Goal: Information Seeking & Learning: Learn about a topic

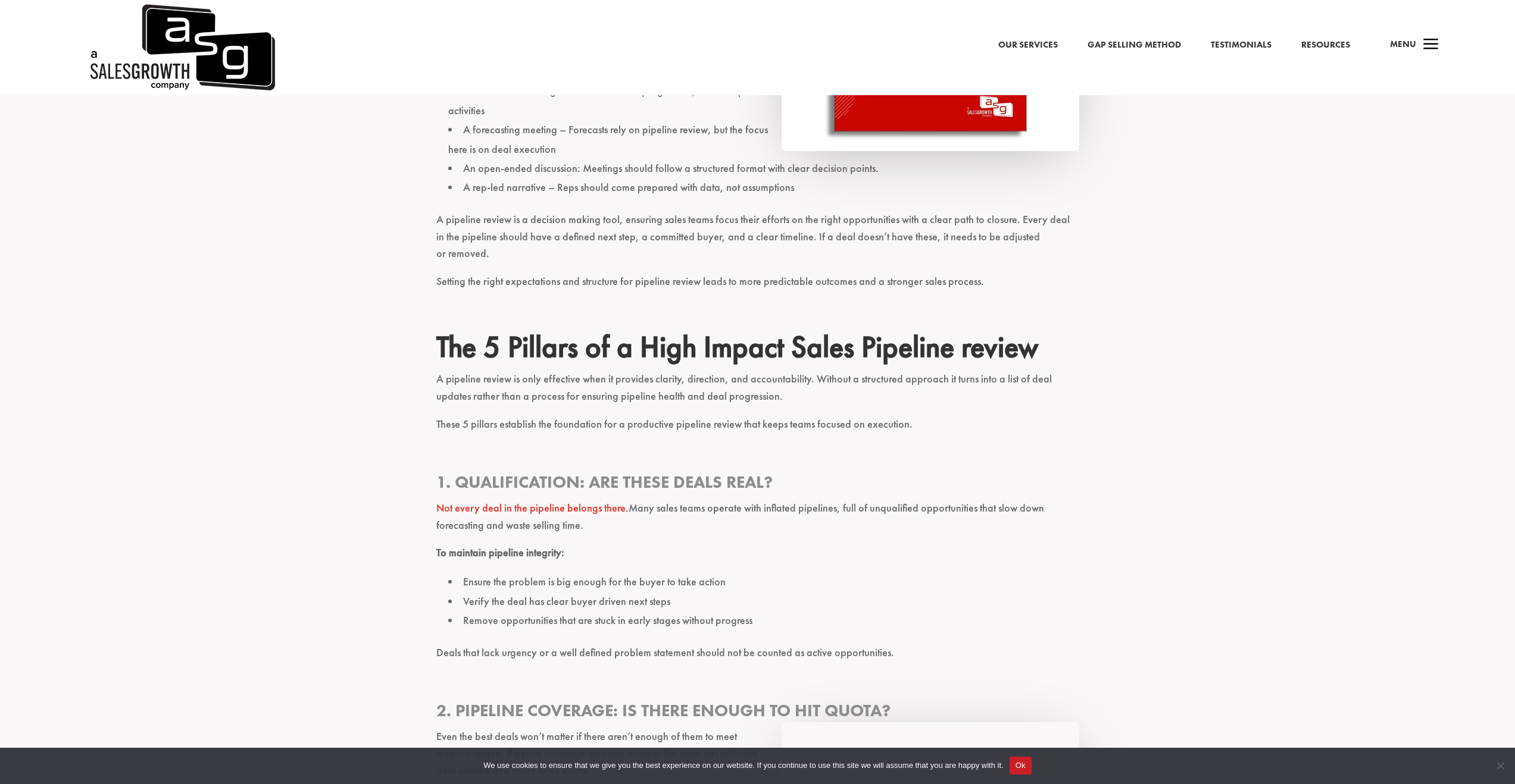
scroll to position [1549, 0]
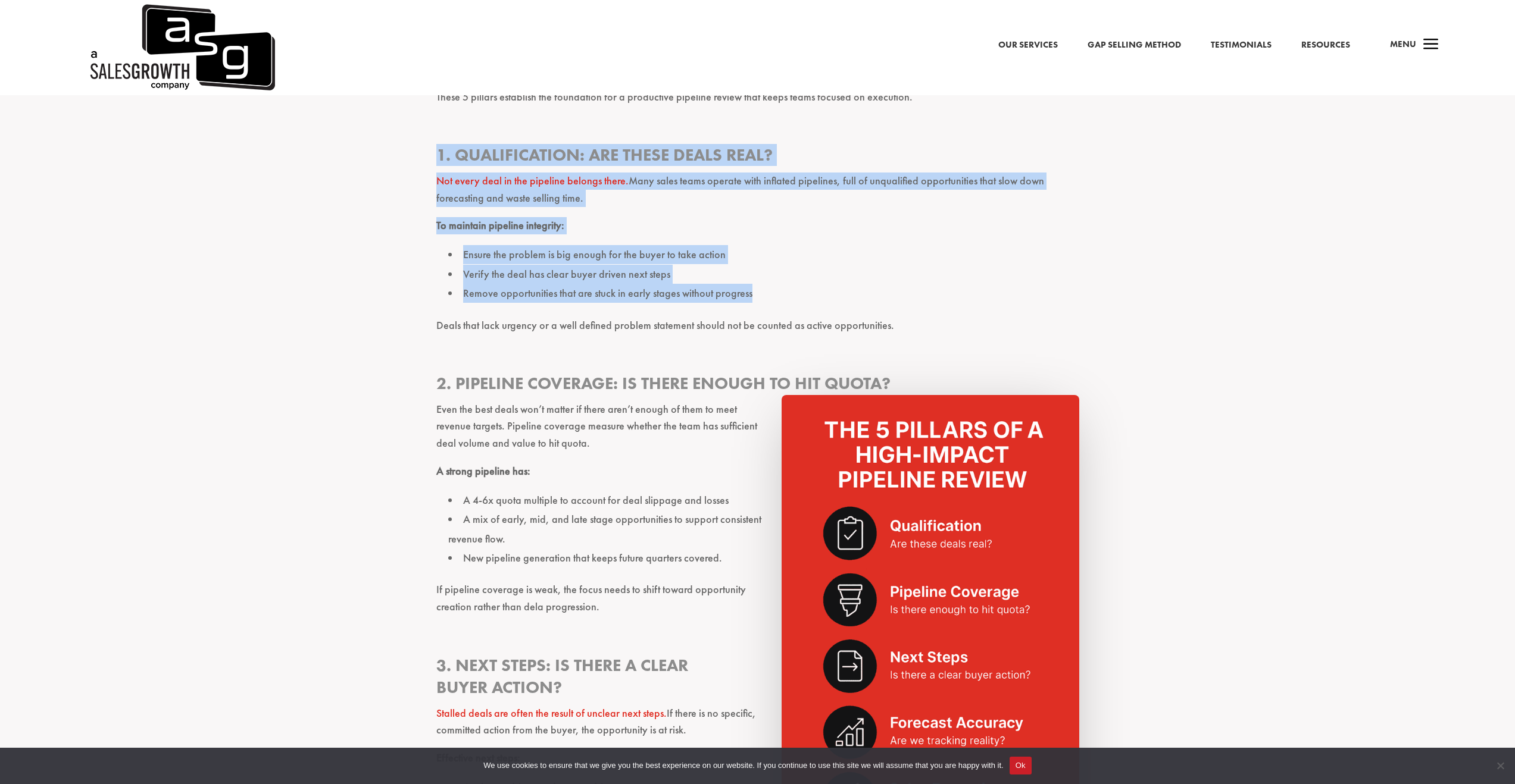
drag, startPoint x: 435, startPoint y: 141, endPoint x: 756, endPoint y: 270, distance: 346.0
click at [756, 284] on li "Remove opportunities that are stuck in early stages without progress" at bounding box center [764, 293] width 631 height 19
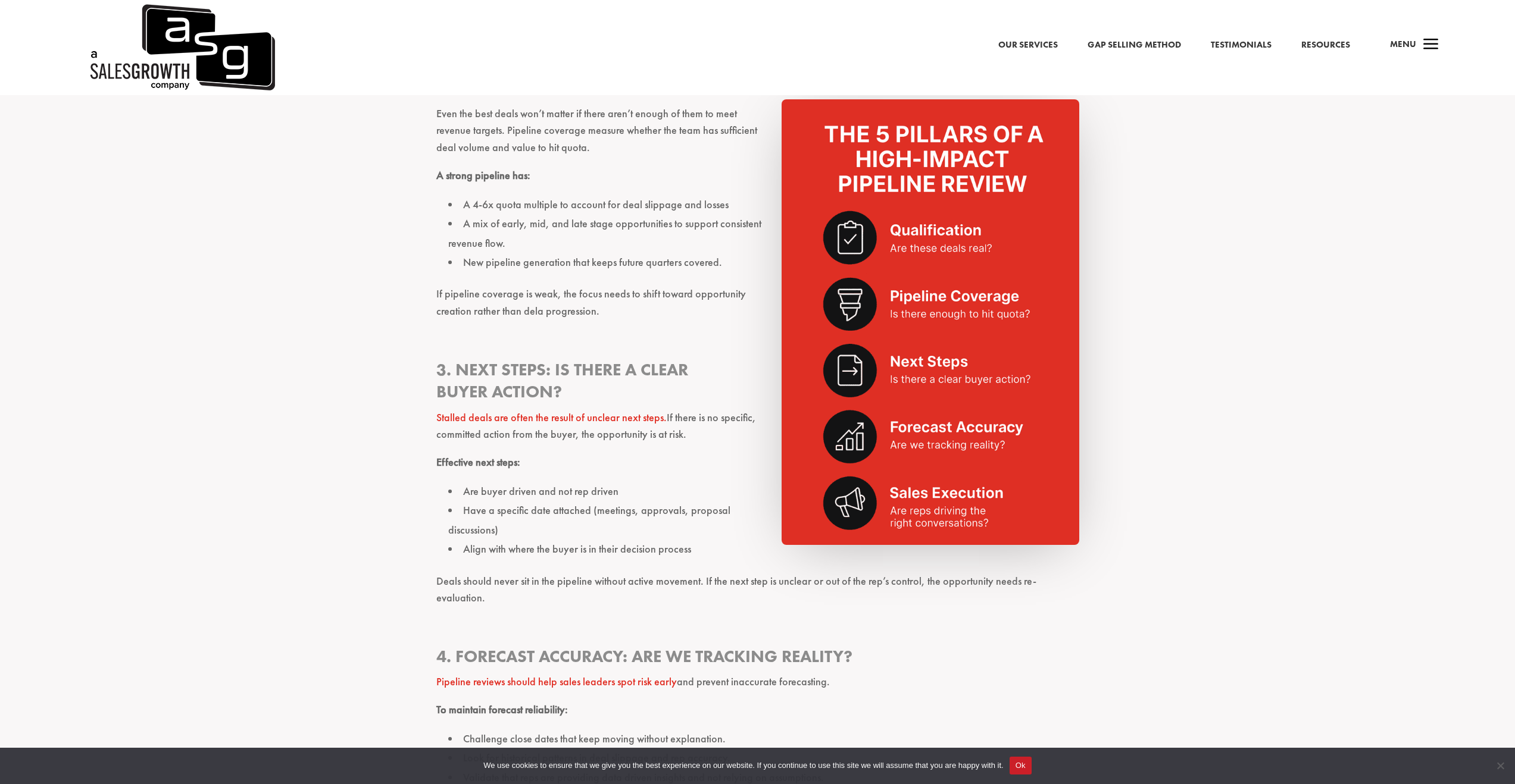
scroll to position [1854, 0]
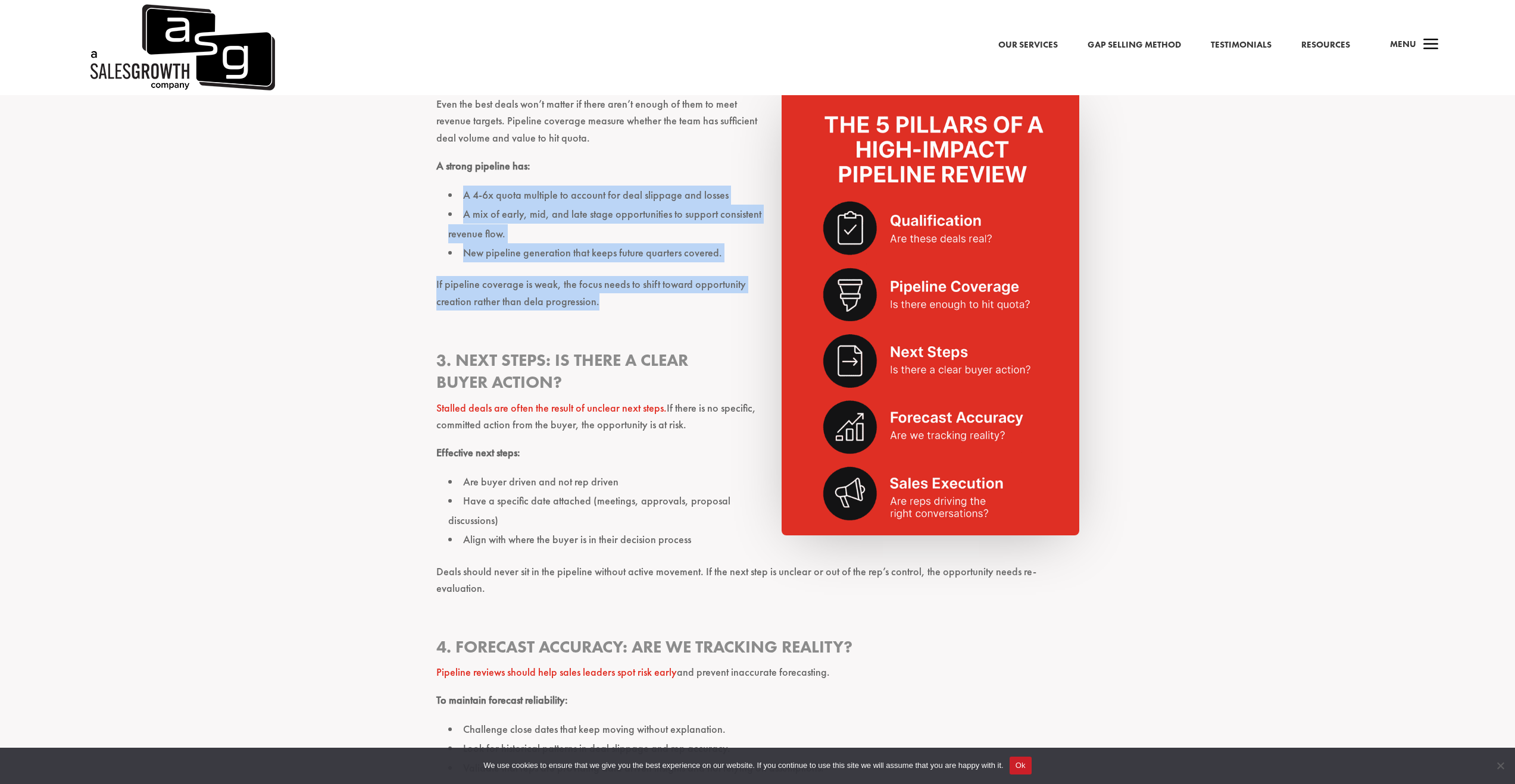
drag, startPoint x: 695, startPoint y: 294, endPoint x: 446, endPoint y: 167, distance: 279.5
click at [446, 167] on p "A strong pipeline has:" at bounding box center [758, 172] width 643 height 28
drag, startPoint x: 446, startPoint y: 167, endPoint x: 705, endPoint y: 308, distance: 294.9
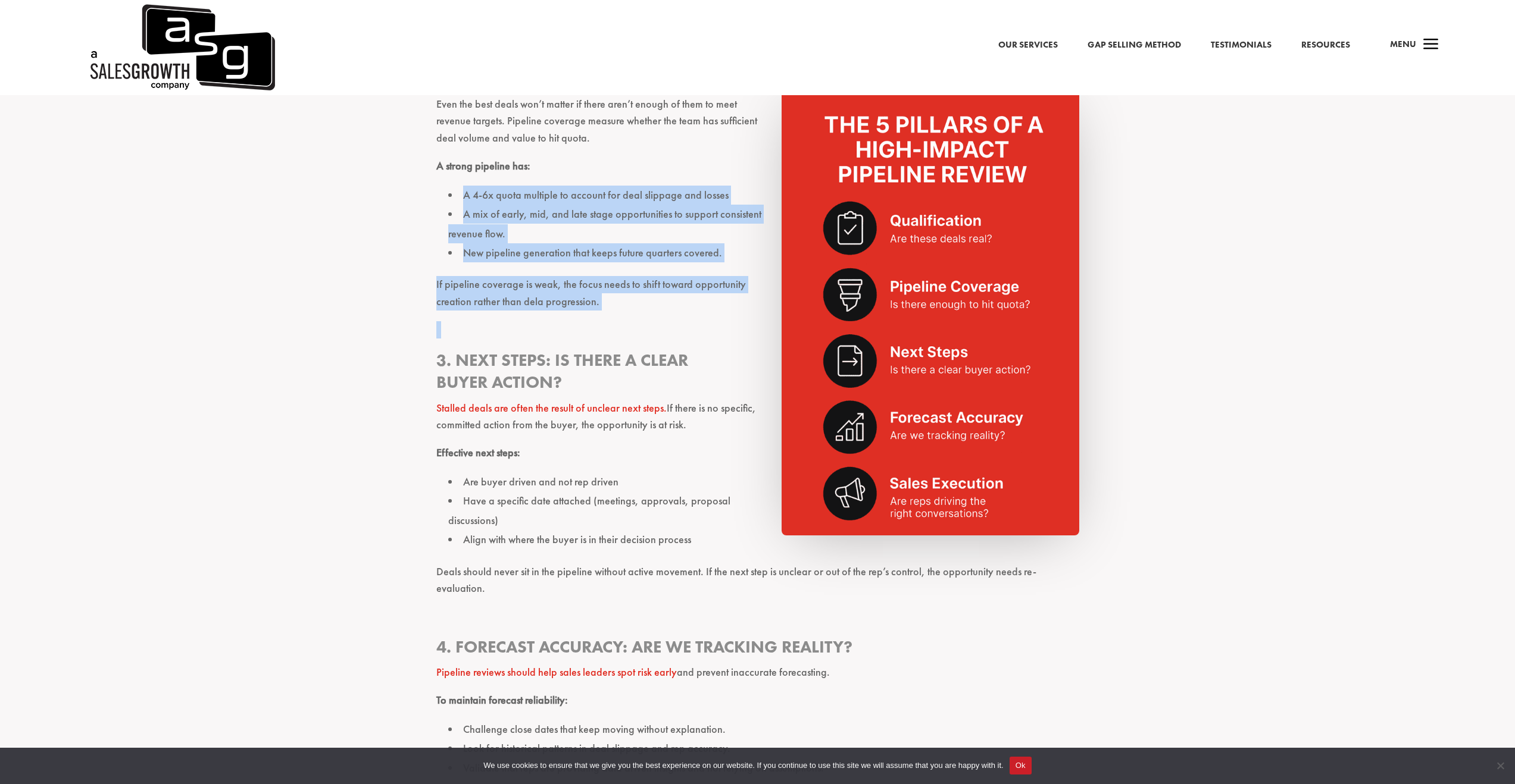
click at [705, 321] on p at bounding box center [758, 335] width 643 height 28
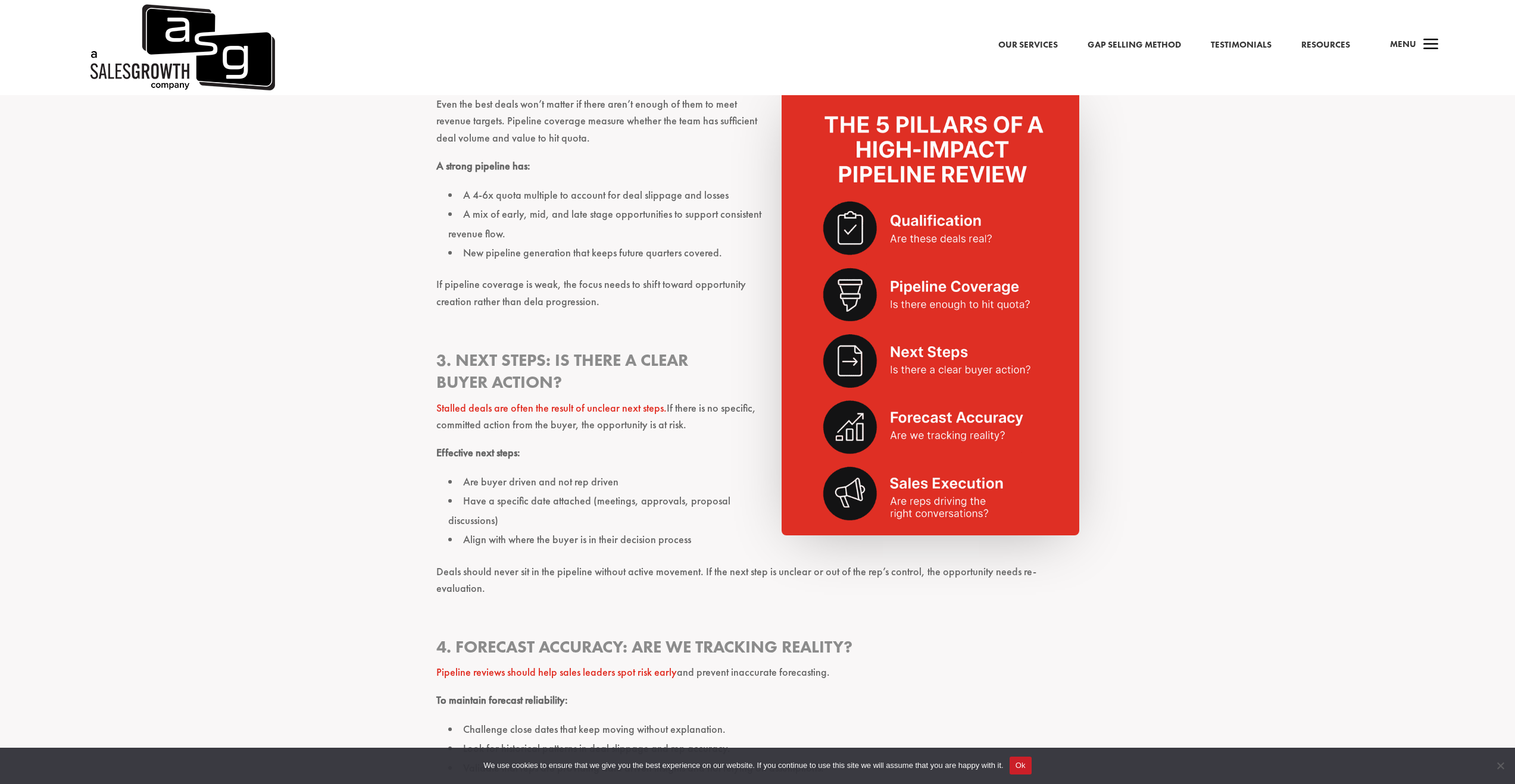
drag, startPoint x: 691, startPoint y: 332, endPoint x: 733, endPoint y: 411, distance: 89.5
click at [733, 411] on p "Stalled deals are often the result of unclear next steps. If there is no specif…" at bounding box center [758, 422] width 643 height 45
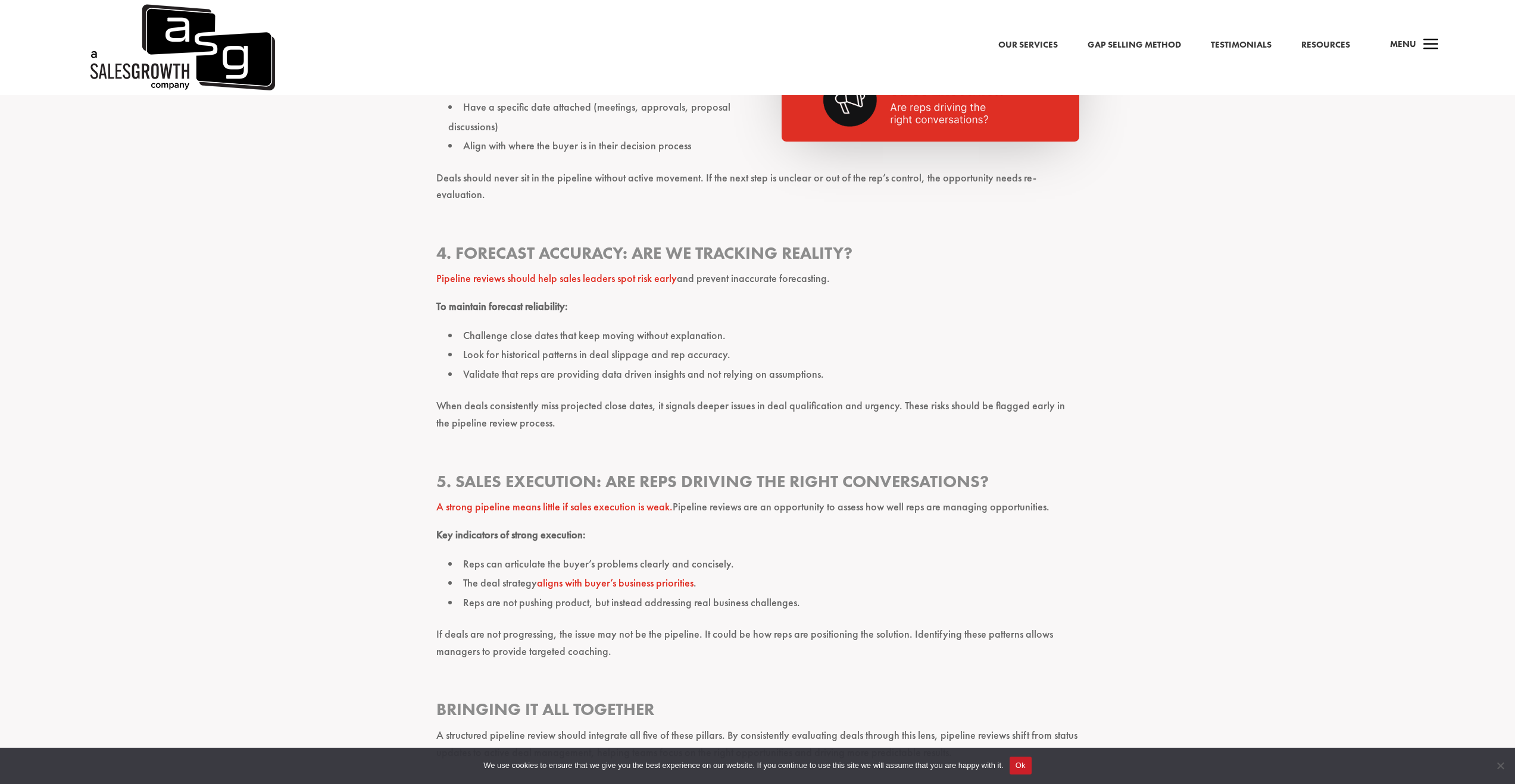
scroll to position [2272, 0]
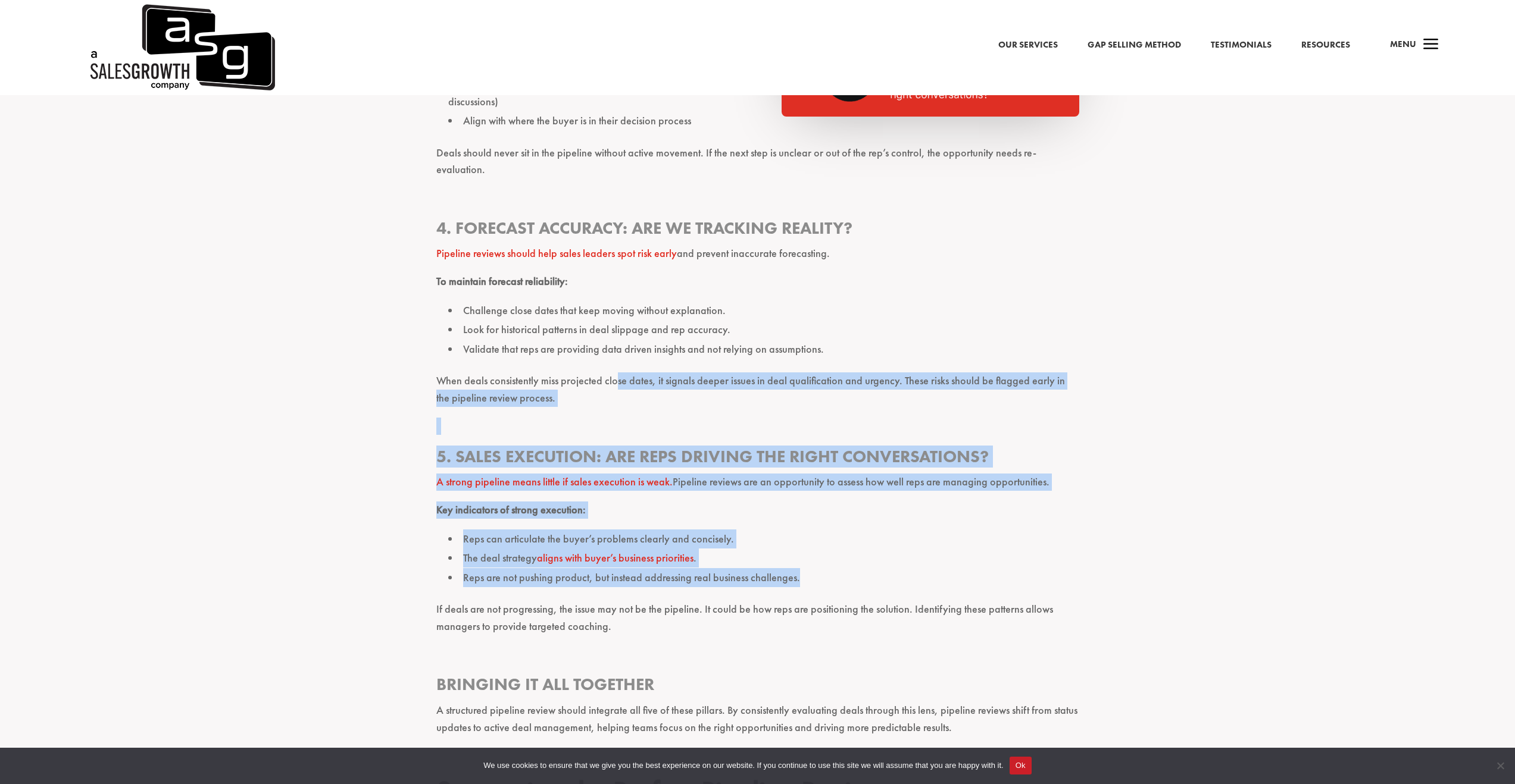
drag, startPoint x: 613, startPoint y: 356, endPoint x: 830, endPoint y: 545, distance: 287.8
click at [830, 568] on li "Reps are not pushing product, but instead addressing real business challenges." at bounding box center [764, 578] width 631 height 19
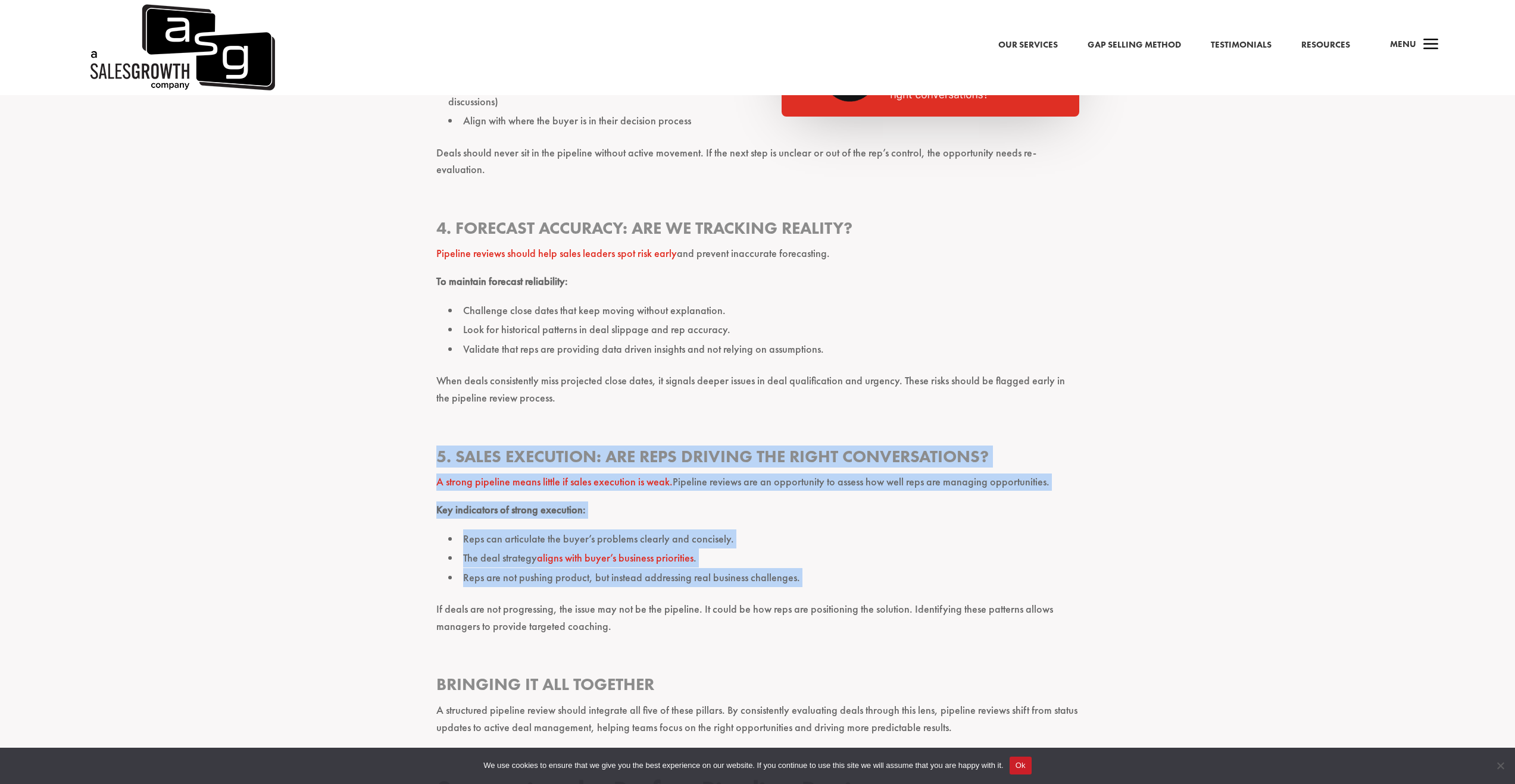
drag, startPoint x: 830, startPoint y: 545, endPoint x: 668, endPoint y: 390, distance: 224.2
click at [668, 418] on p at bounding box center [758, 432] width 643 height 28
